Goal: Entertainment & Leisure: Consume media (video, audio)

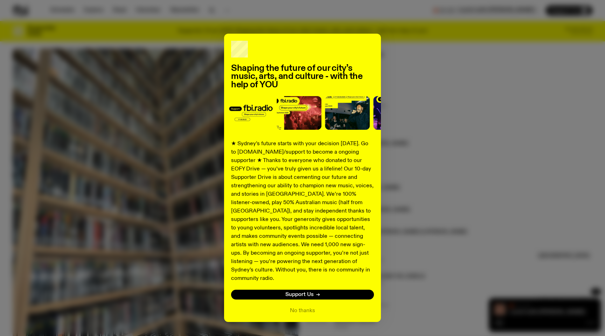
scroll to position [11, 0]
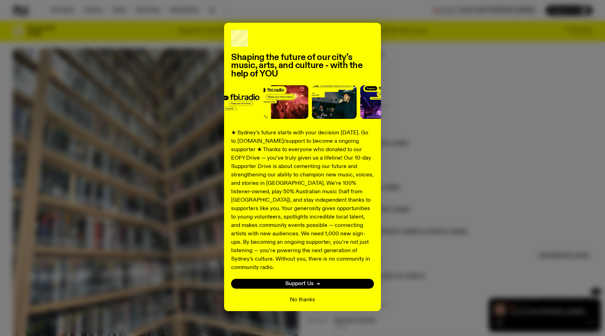
click at [299, 295] on button "No thanks" at bounding box center [302, 299] width 25 height 8
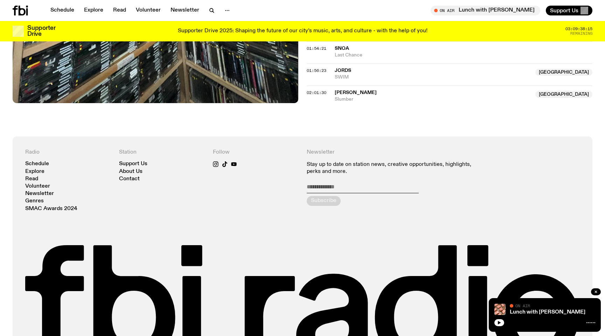
scroll to position [899, 0]
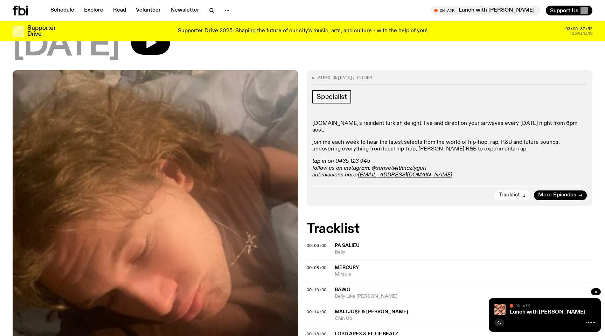
scroll to position [63, 0]
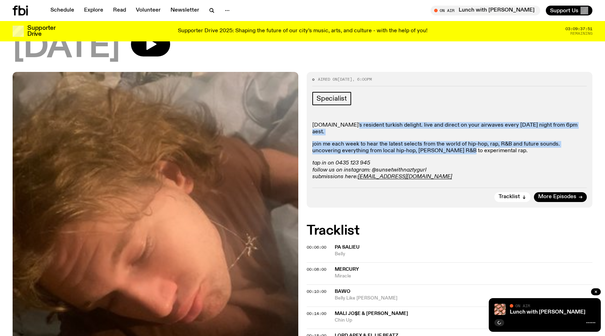
drag, startPoint x: 359, startPoint y: 125, endPoint x: 431, endPoint y: 142, distance: 73.7
click at [429, 141] on div "[DOMAIN_NAME]'s resident turkish delight. live and direct on your airwaves ever…" at bounding box center [449, 151] width 275 height 58
click at [431, 142] on p "join me each week to hear the latest selects from the world of hip-hop, rap, R&…" at bounding box center [449, 147] width 275 height 13
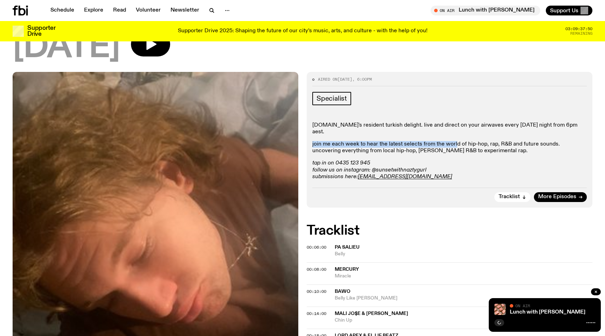
drag, startPoint x: 454, startPoint y: 138, endPoint x: 376, endPoint y: 129, distance: 78.6
click at [378, 129] on div "[DOMAIN_NAME]'s resident turkish delight. live and direct on your airwaves ever…" at bounding box center [449, 151] width 275 height 58
click at [376, 129] on div "[DOMAIN_NAME]'s resident turkish delight. live and direct on your airwaves ever…" at bounding box center [449, 151] width 275 height 58
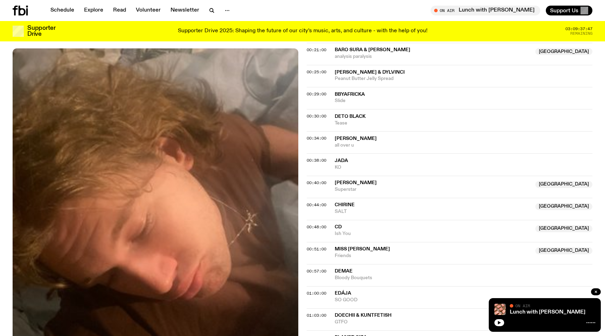
scroll to position [0, 0]
